Goal: Task Accomplishment & Management: Use online tool/utility

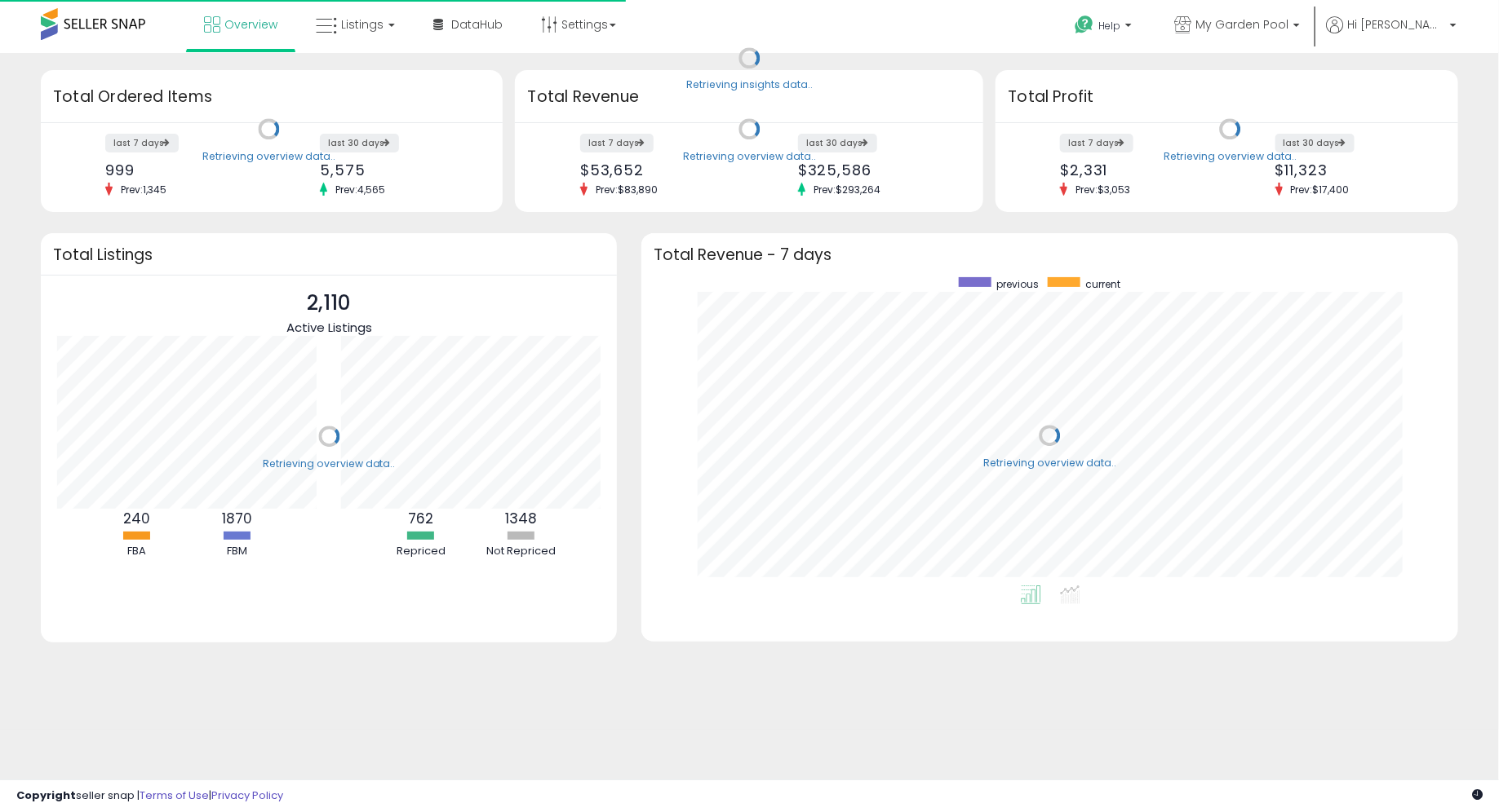
scroll to position [309, 784]
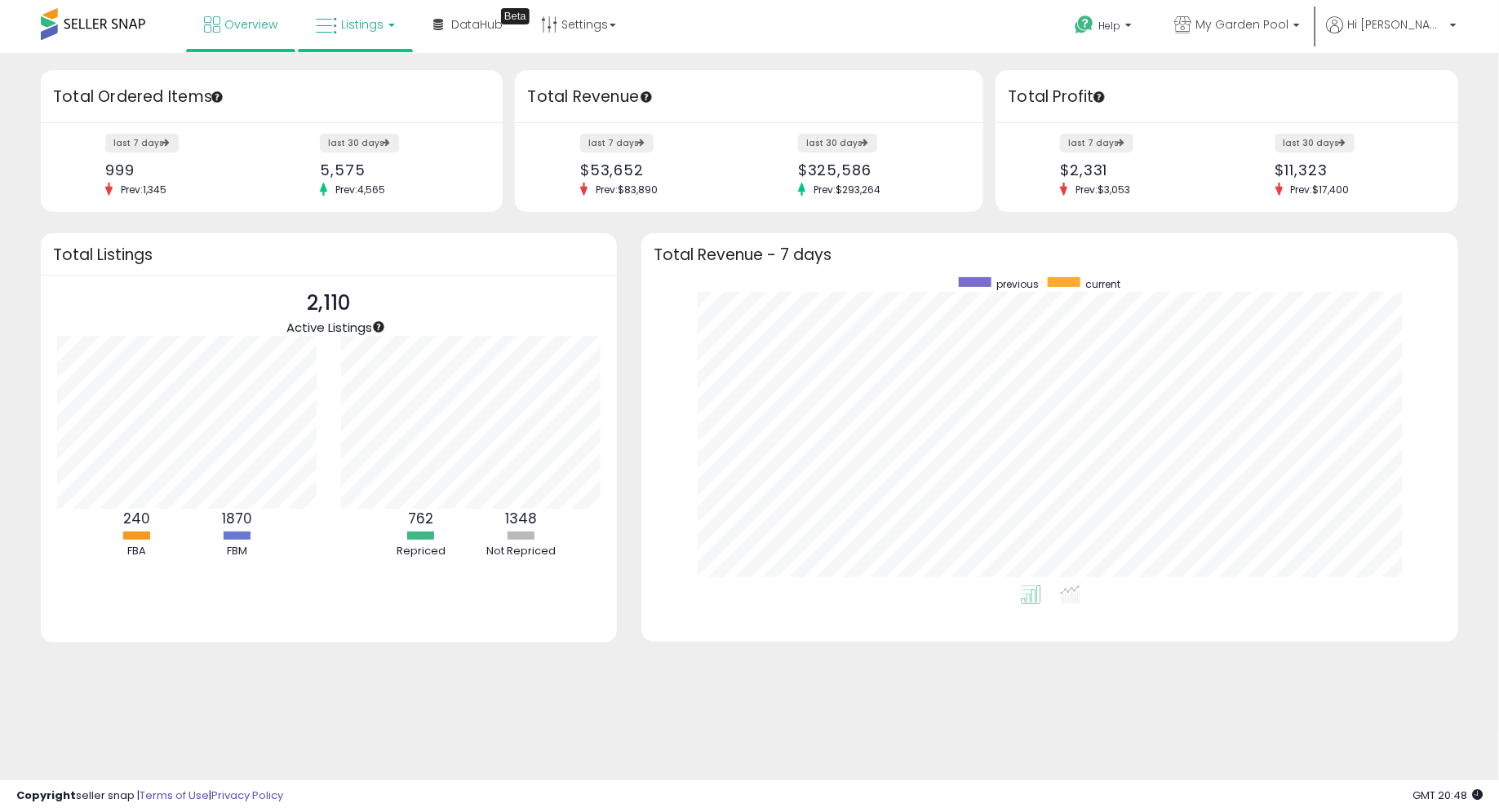
click at [394, 40] on link "Listings" at bounding box center [355, 24] width 104 height 49
click at [386, 77] on icon at bounding box center [367, 80] width 71 height 21
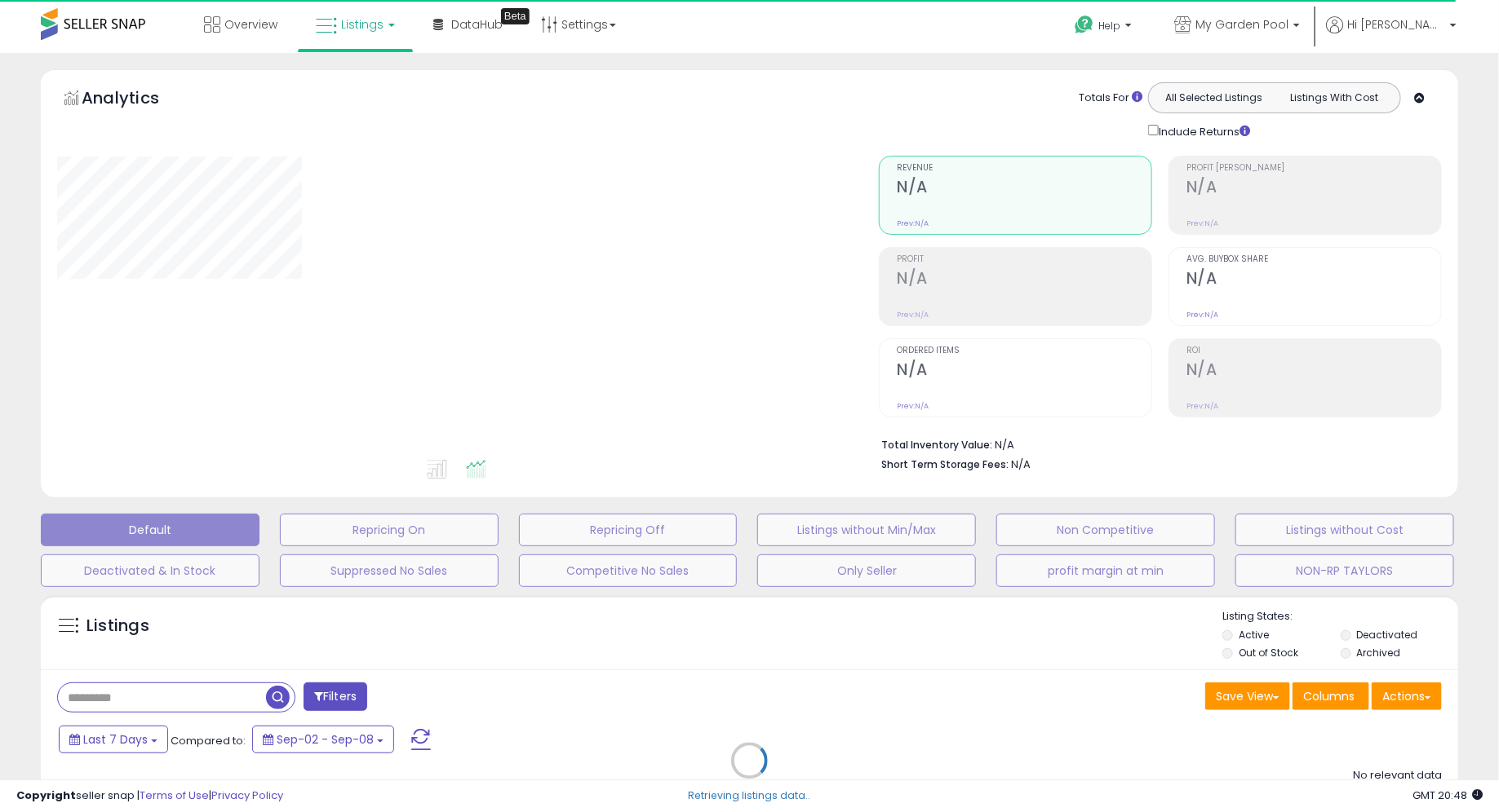
click at [1266, 548] on div "Default Repricing On Repricing Off Listings without Min/Max Non Competitive Lis…" at bounding box center [749, 547] width 1458 height 82
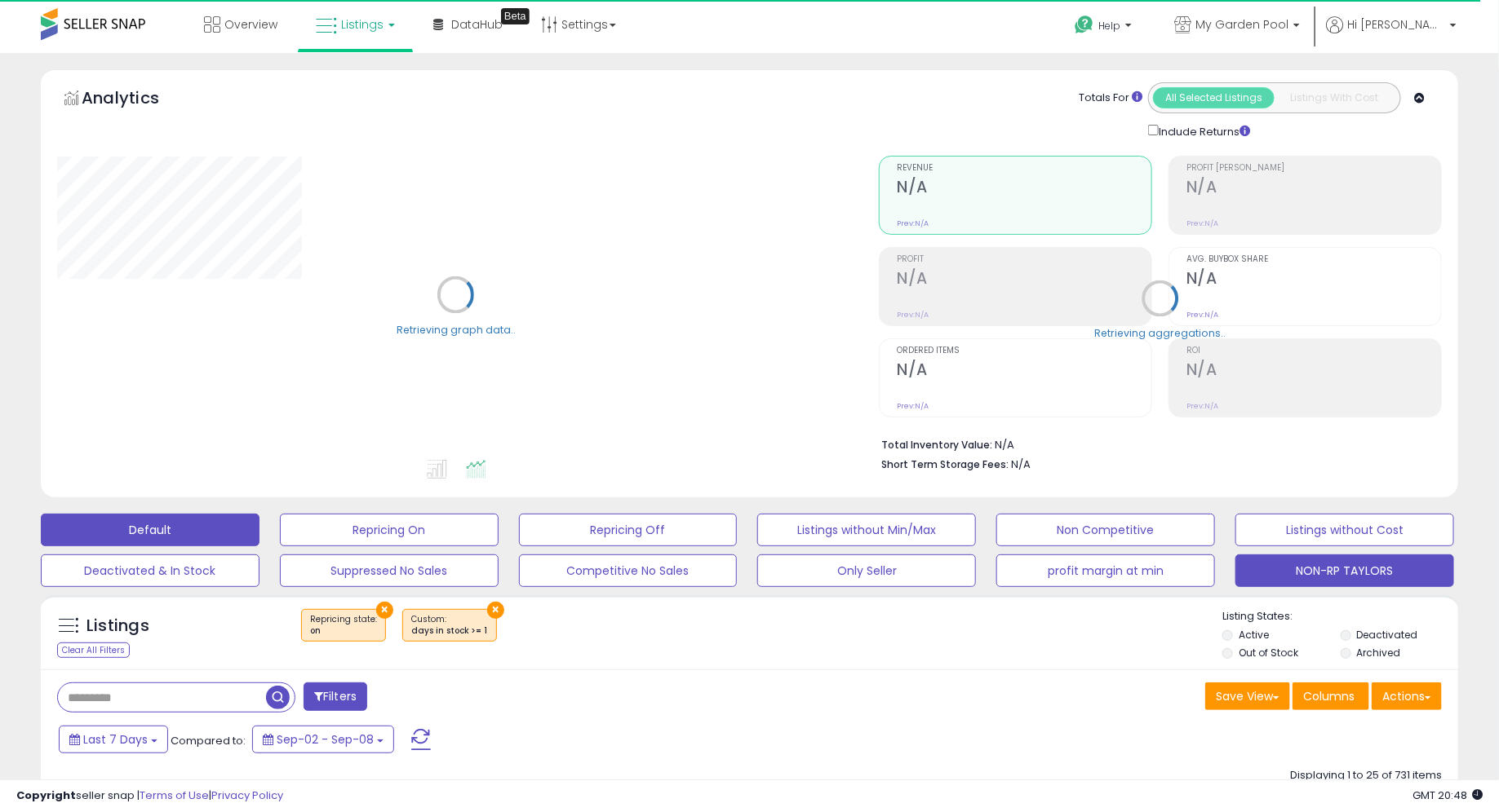
click at [1261, 561] on button "NON-RP TAYLORS" at bounding box center [1345, 570] width 219 height 32
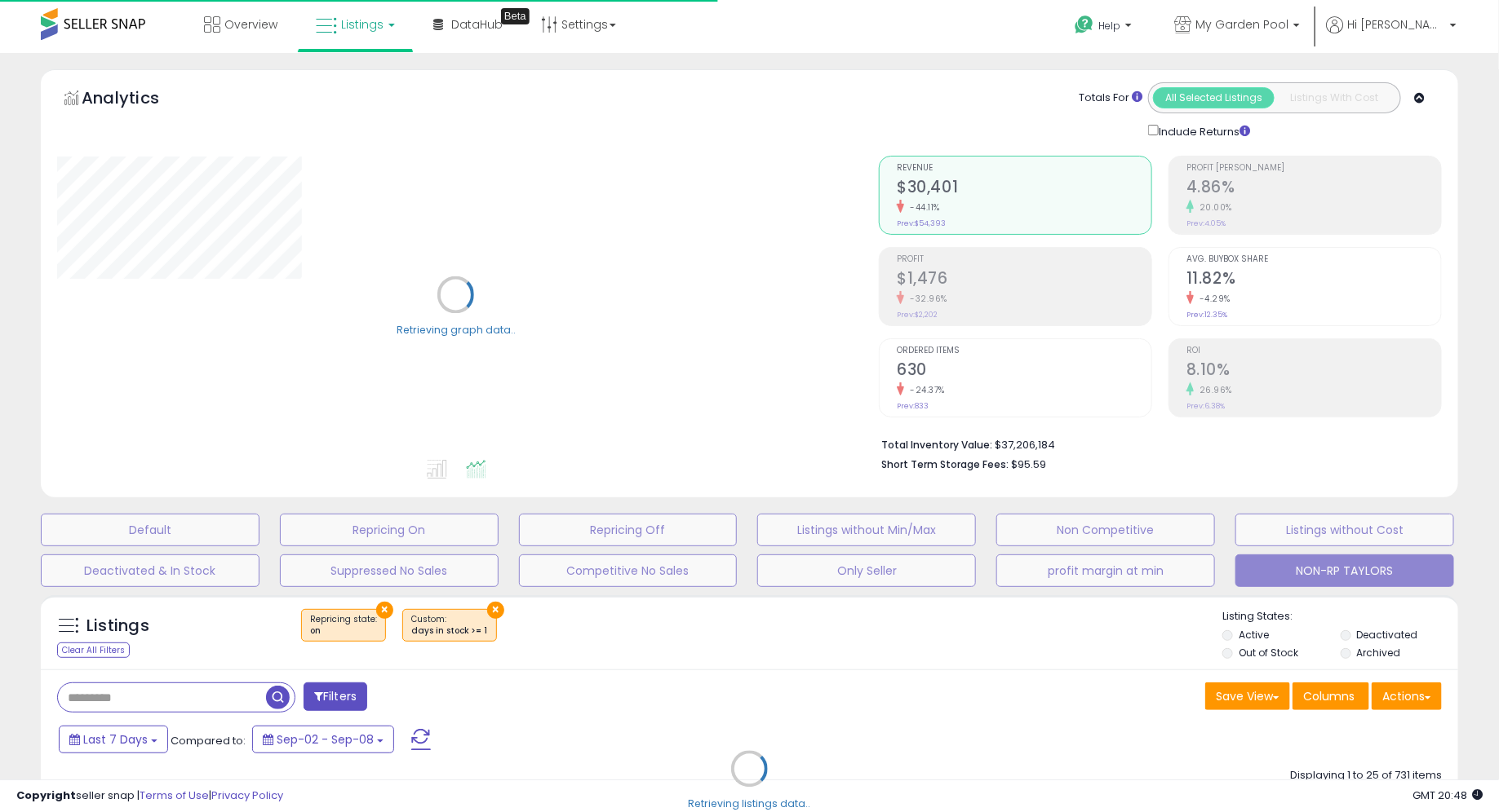
type input "*********"
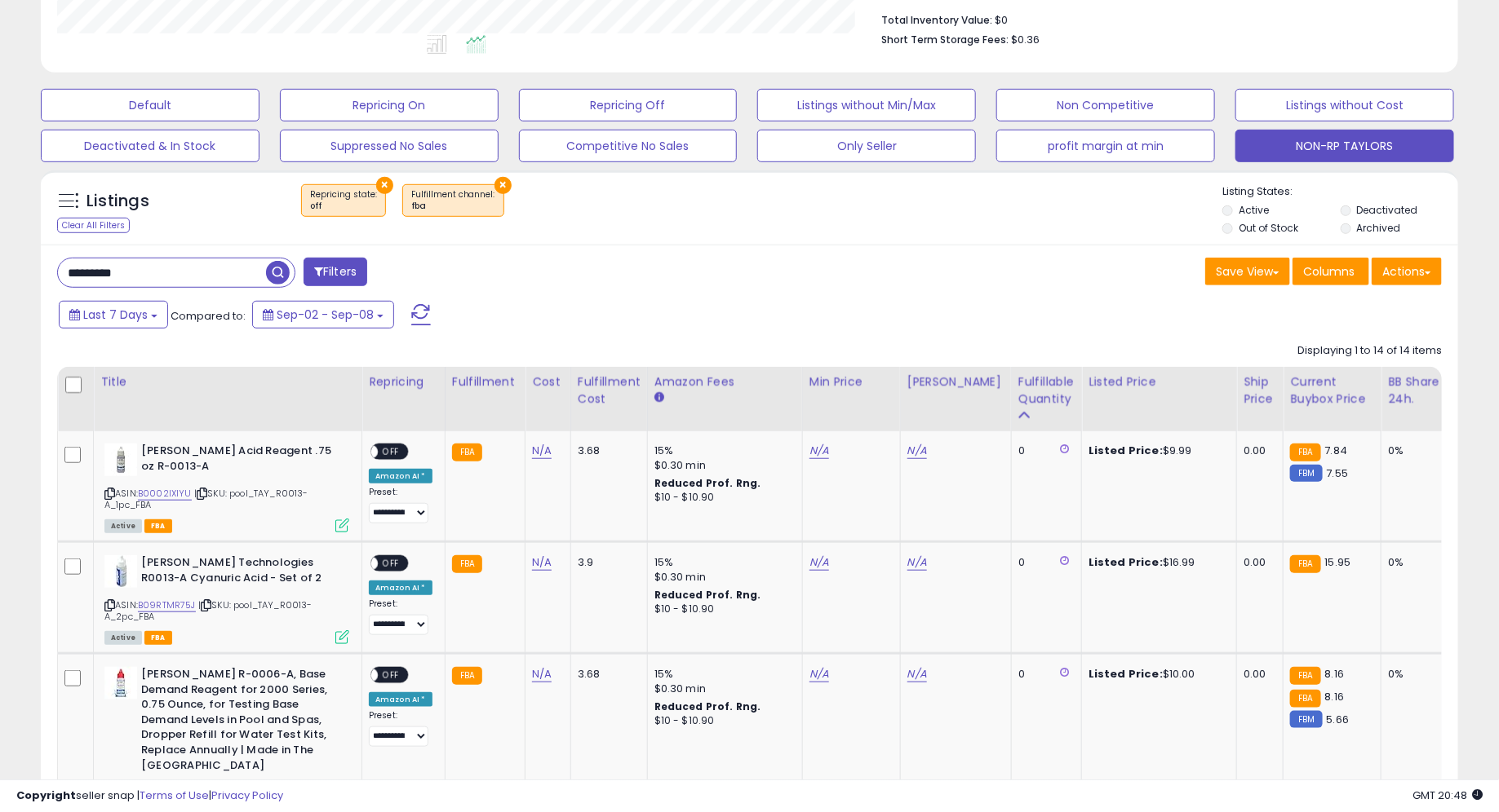
scroll to position [334, 823]
click at [1018, 399] on div "Fulfillable Quantity" at bounding box center [1046, 390] width 57 height 34
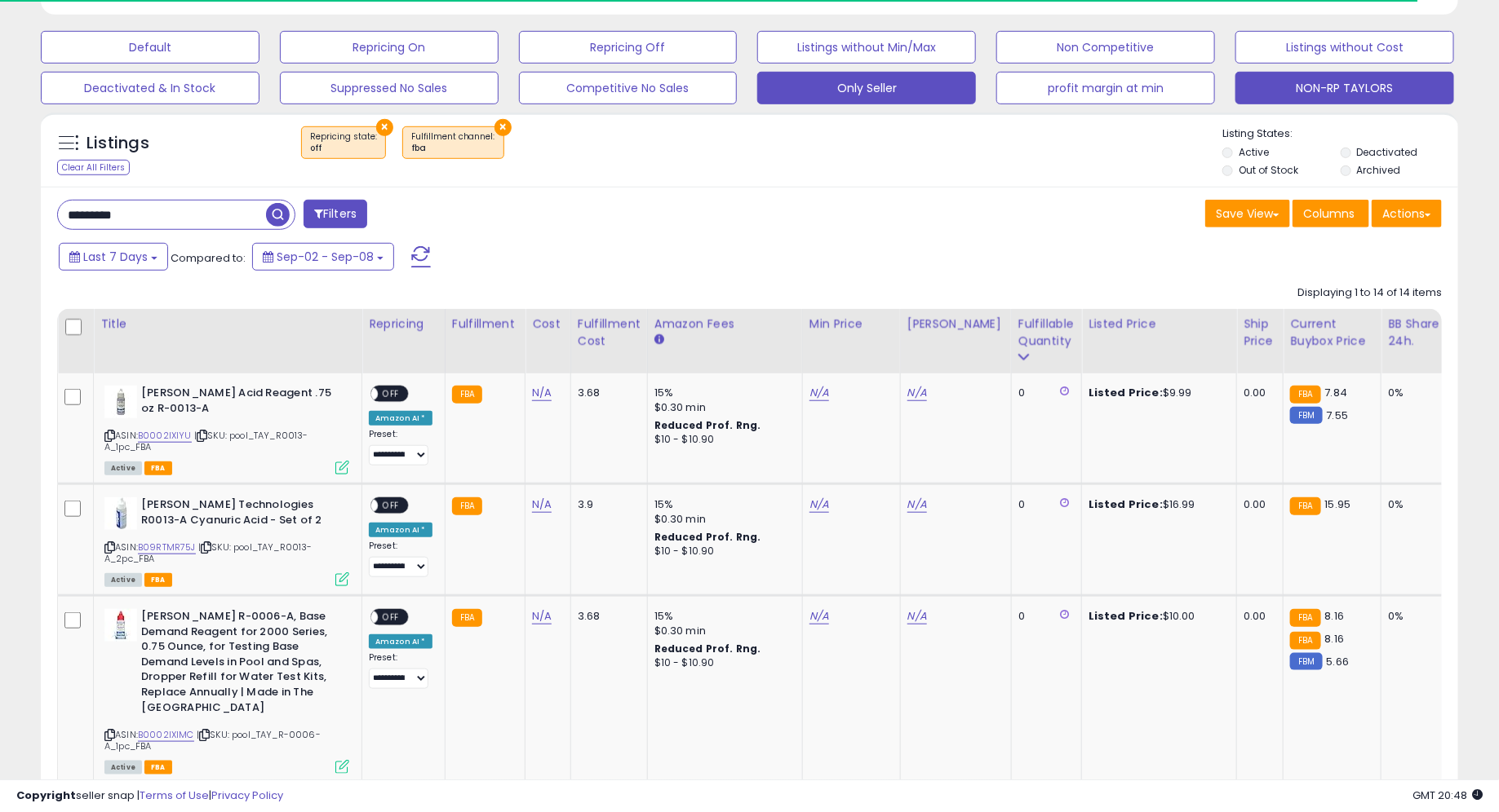
scroll to position [491, 0]
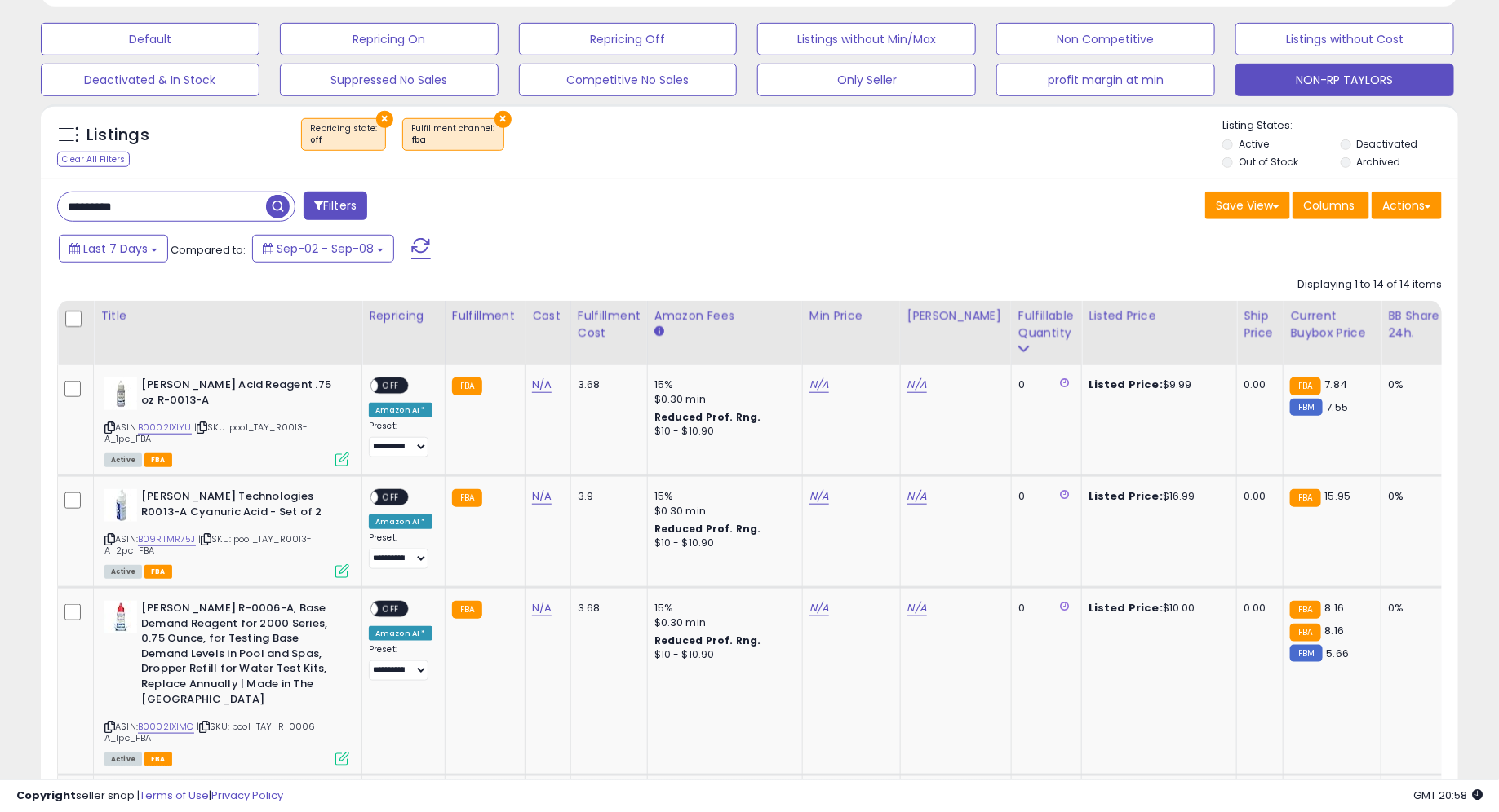
click at [767, 106] on div "Listings Clear All Filters × Repricing state : off × Fulfillment channel : fba …" at bounding box center [750, 142] width 1417 height 75
